Goal: Check status: Check status

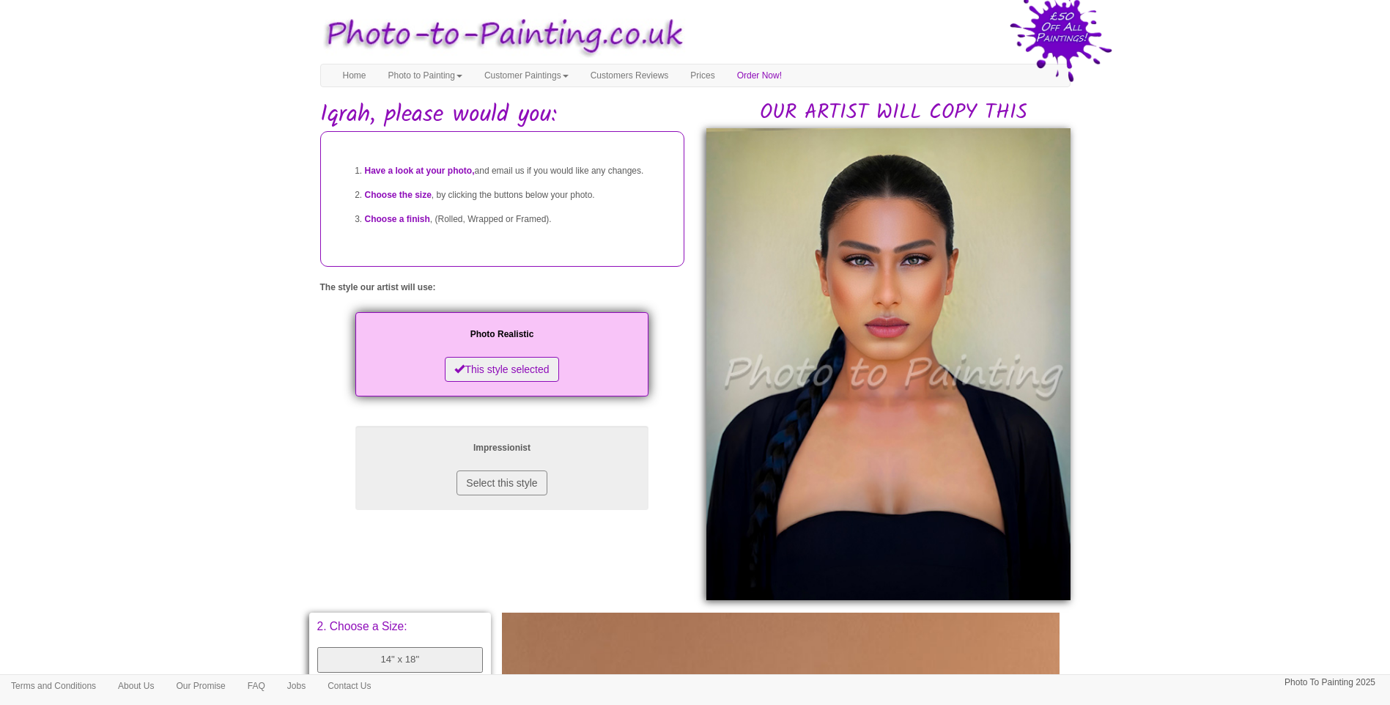
click at [1132, 436] on body "Your painting - risk free Toggle navigation Menu Home Photo to Painting Photo t…" at bounding box center [695, 621] width 1390 height 1229
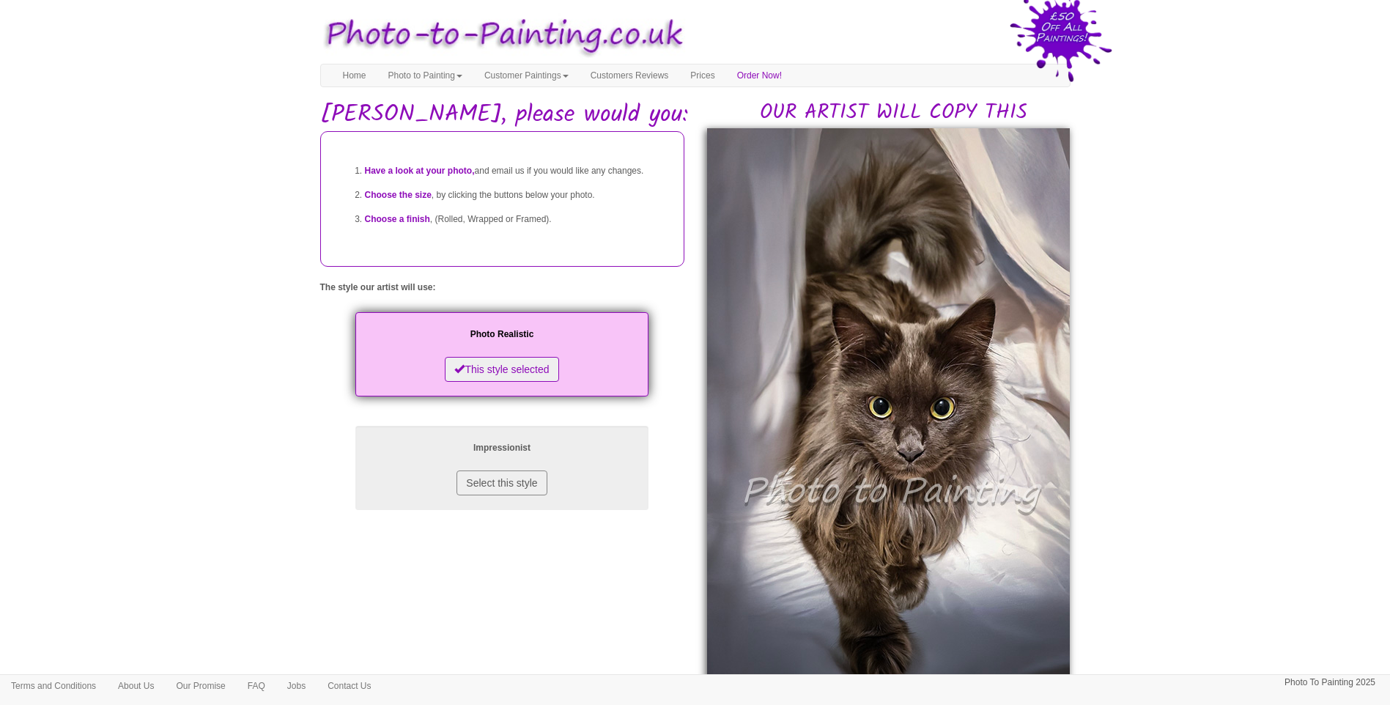
drag, startPoint x: 1239, startPoint y: 552, endPoint x: 1190, endPoint y: 550, distance: 48.4
click at [1239, 549] on body "Your painting - risk free Toggle navigation Menu Home Photo to Painting Photo t…" at bounding box center [695, 679] width 1390 height 1344
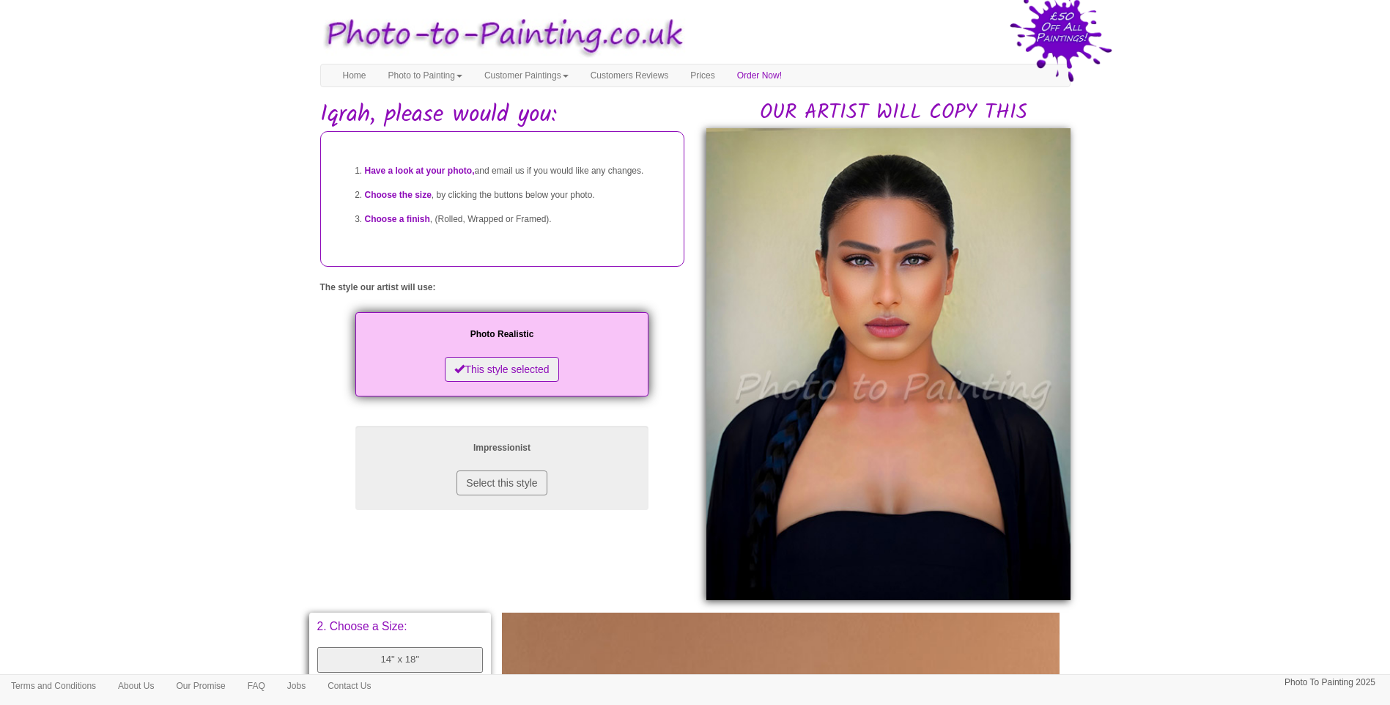
click at [1254, 437] on body "Your painting - risk free Toggle navigation Menu Home Photo to Painting Photo t…" at bounding box center [695, 621] width 1390 height 1229
